Goal: Complete application form

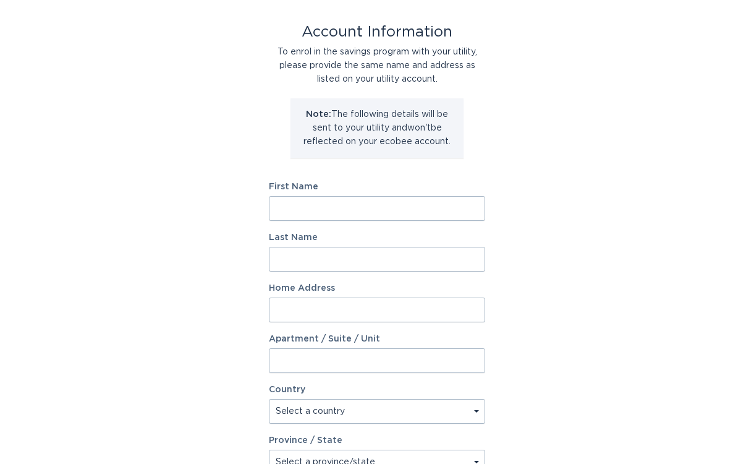
scroll to position [59, 0]
click at [469, 207] on input "First Name" at bounding box center [377, 207] width 216 height 25
type input "[PERSON_NAME]"
type input "[STREET_ADDRESS]"
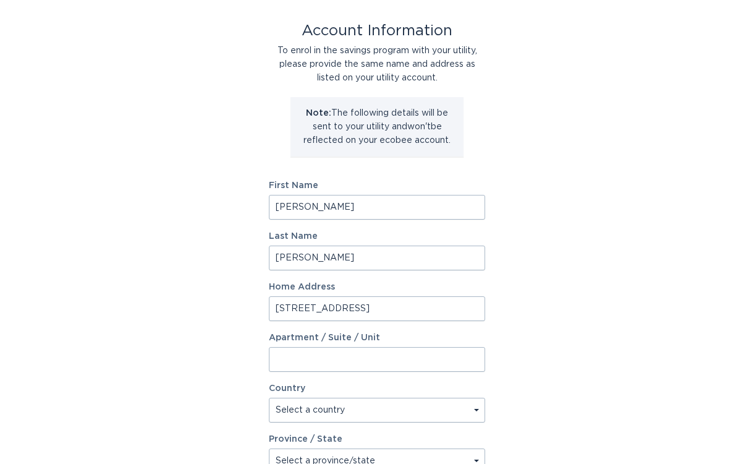
type input "[PERSON_NAME]"
type input "11507"
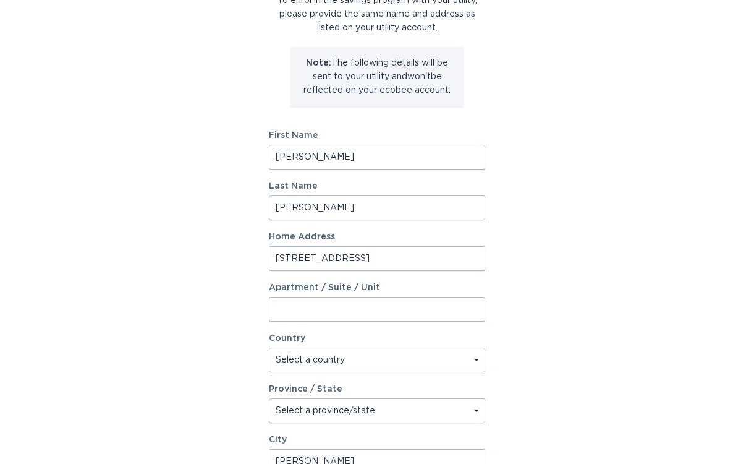
scroll to position [142, 0]
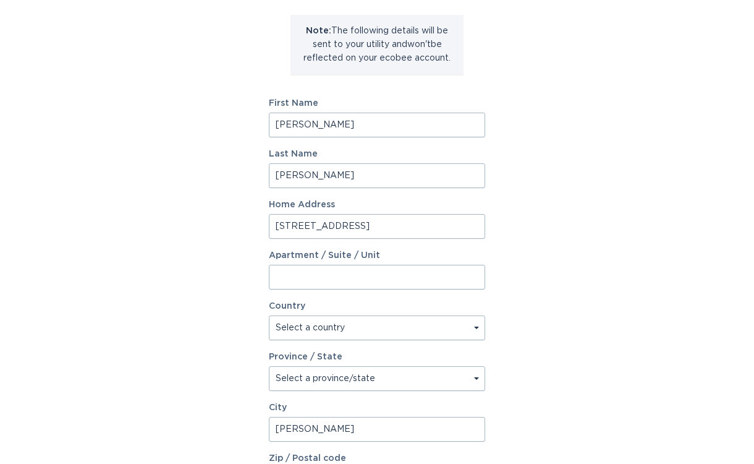
select select "US"
click at [354, 375] on select "Select a province/state [US_STATE] [US_STATE] [US_STATE] [US_STATE] [US_STATE] …" at bounding box center [377, 378] width 216 height 25
select select "NY"
click at [475, 383] on select "Select a province/state [US_STATE] [US_STATE] [US_STATE] [US_STATE] [US_STATE] …" at bounding box center [377, 378] width 216 height 25
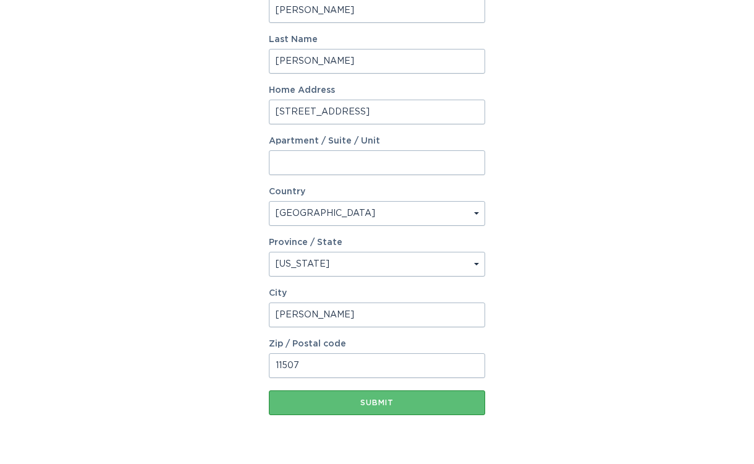
scroll to position [269, 0]
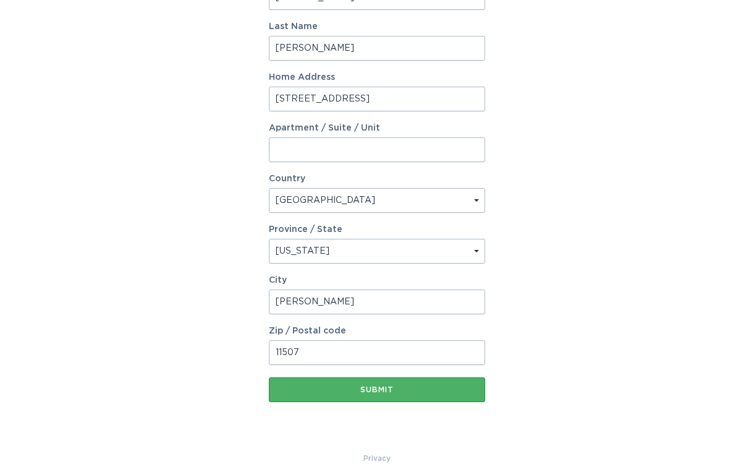
click at [461, 391] on div "Submit" at bounding box center [377, 389] width 204 height 7
